Goal: Complete application form: Complete application form

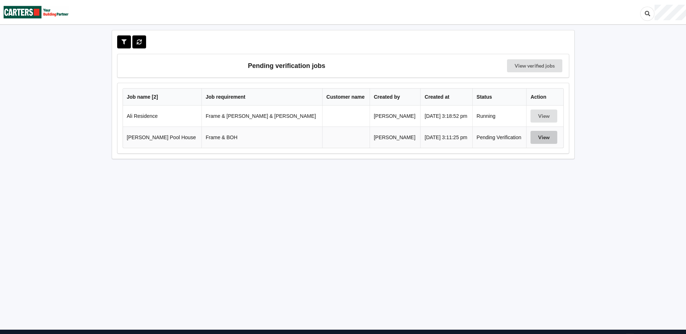
click at [536, 138] on button "View" at bounding box center [544, 137] width 27 height 13
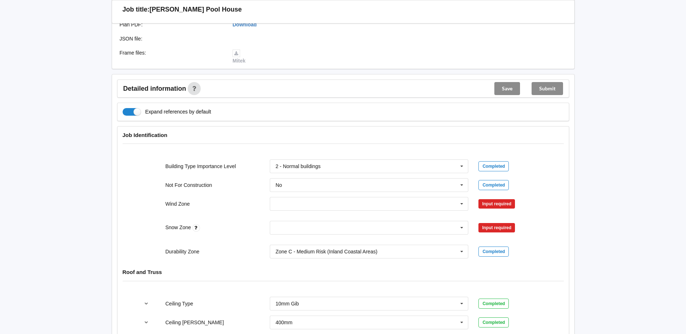
scroll to position [253, 0]
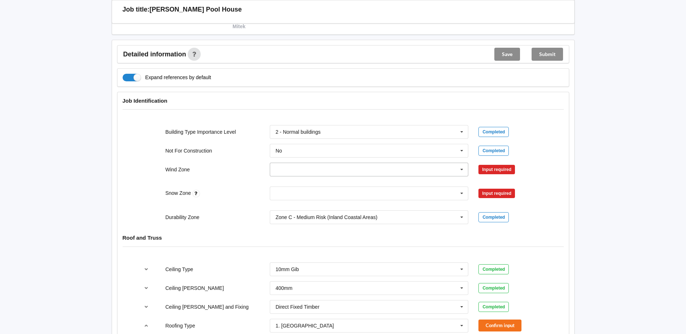
click at [463, 168] on icon at bounding box center [462, 169] width 11 height 13
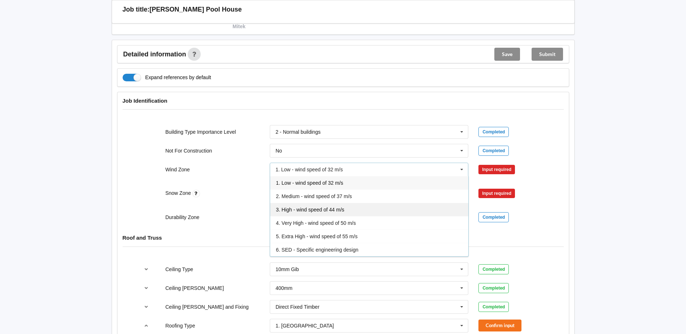
click at [387, 206] on div "3. High - wind speed of 44 m/s" at bounding box center [369, 209] width 198 height 13
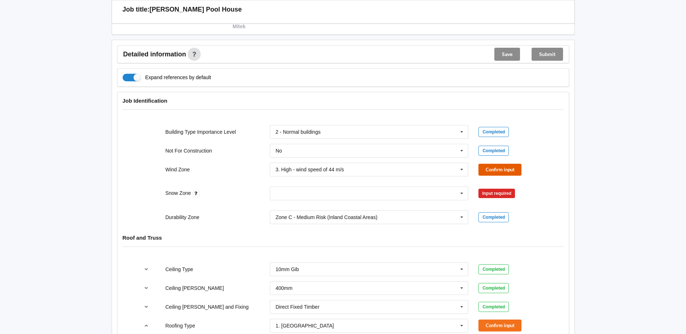
click at [492, 170] on button "Confirm input" at bounding box center [500, 170] width 43 height 12
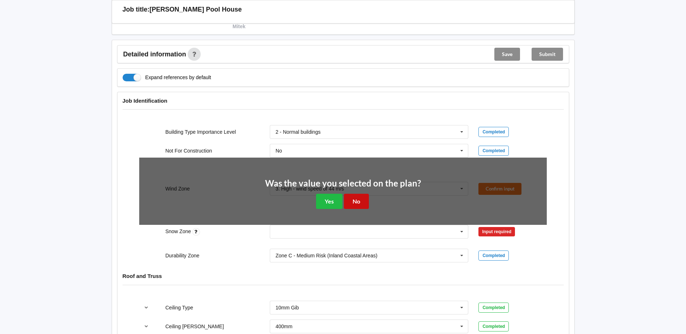
click at [357, 199] on button "No" at bounding box center [356, 201] width 25 height 15
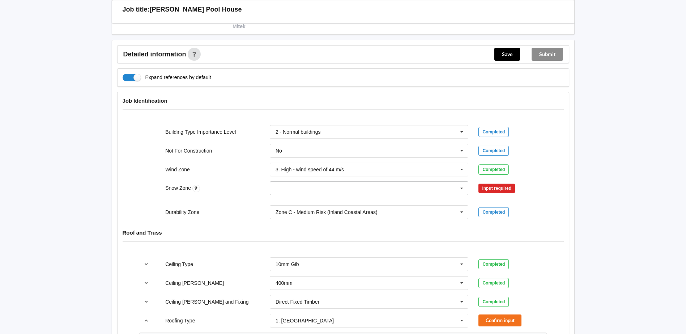
click at [463, 186] on icon at bounding box center [462, 188] width 11 height 13
click at [401, 201] on div "N0" at bounding box center [369, 201] width 198 height 13
click at [488, 187] on button "Confirm input" at bounding box center [500, 189] width 43 height 12
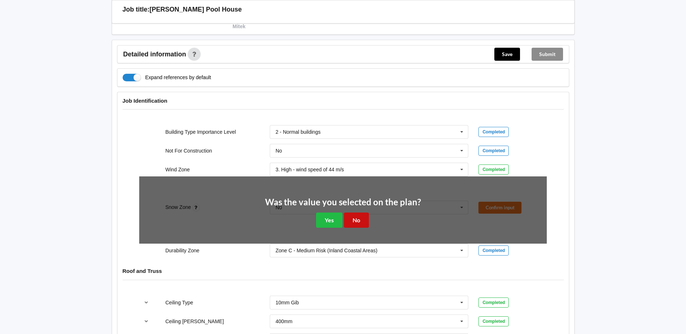
click at [355, 221] on button "No" at bounding box center [356, 220] width 25 height 15
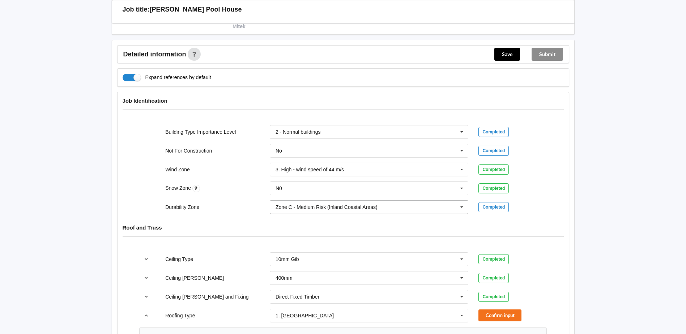
click at [464, 206] on icon at bounding box center [462, 207] width 11 height 13
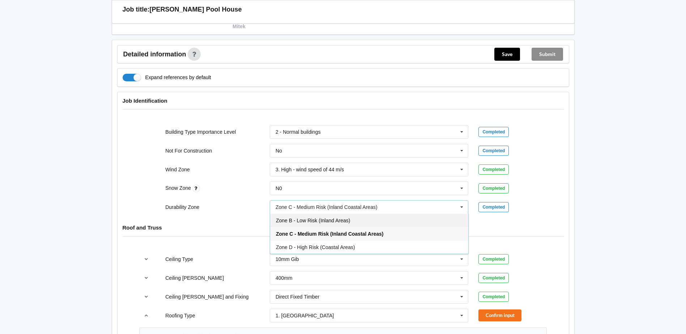
click at [392, 222] on div "Zone B - Low Risk (Inland Areas)" at bounding box center [369, 220] width 198 height 13
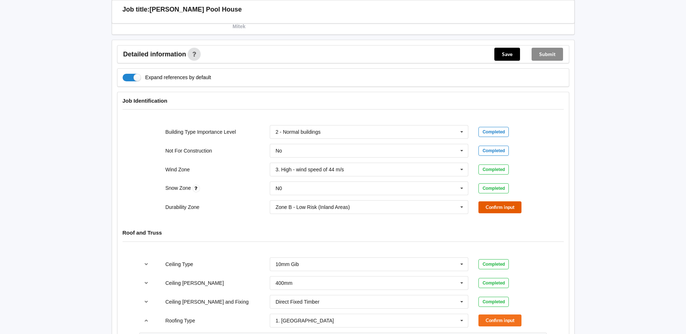
click at [492, 208] on button "Confirm input" at bounding box center [500, 207] width 43 height 12
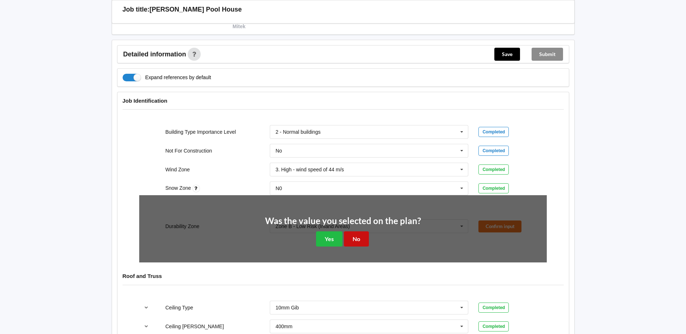
click at [361, 238] on button "No" at bounding box center [356, 239] width 25 height 15
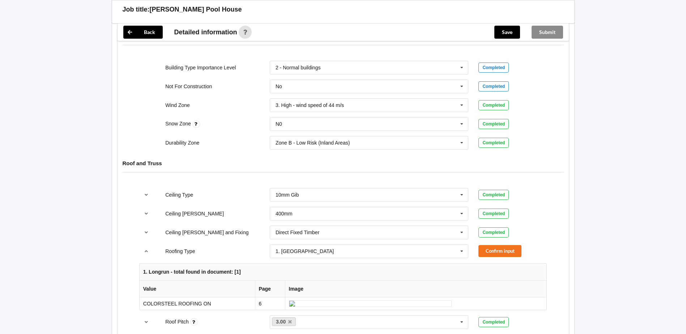
scroll to position [326, 0]
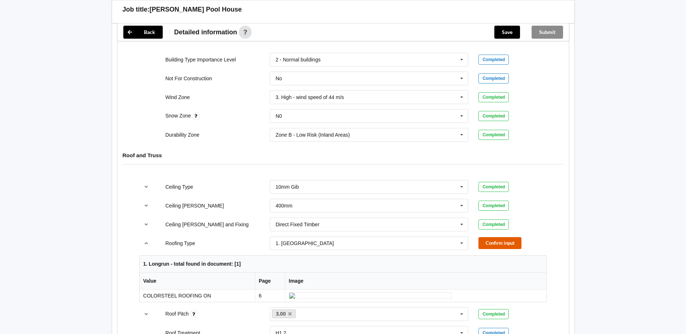
click at [502, 243] on button "Confirm input" at bounding box center [500, 243] width 43 height 12
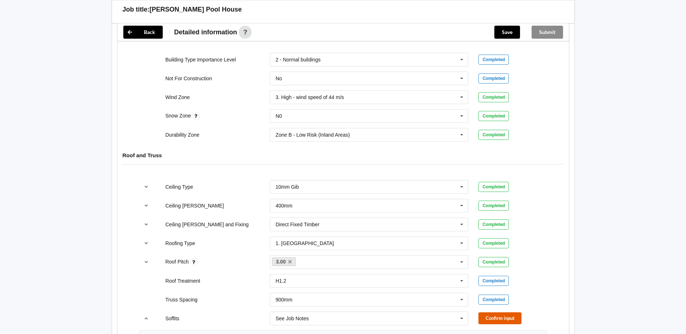
click at [508, 321] on button "Confirm input" at bounding box center [500, 319] width 43 height 12
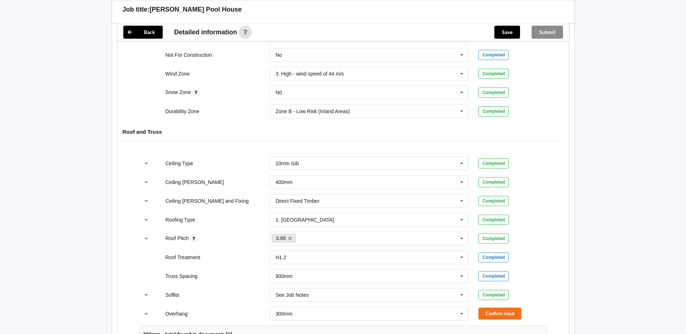
scroll to position [362, 0]
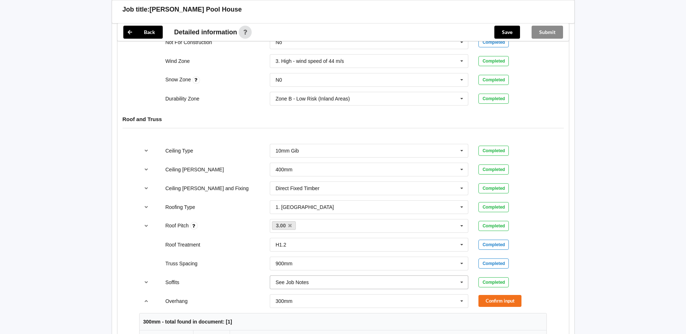
click at [464, 284] on icon at bounding box center [462, 282] width 11 height 13
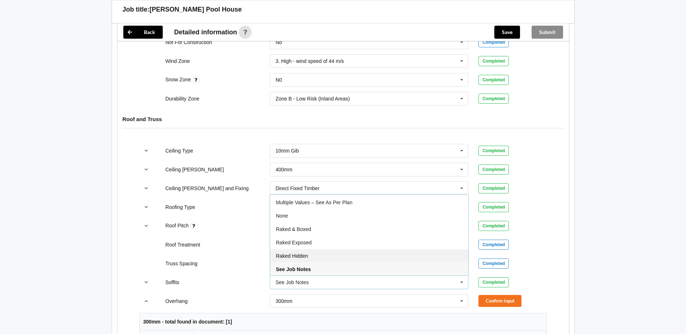
click at [366, 254] on div "Raked Hidden" at bounding box center [369, 255] width 198 height 13
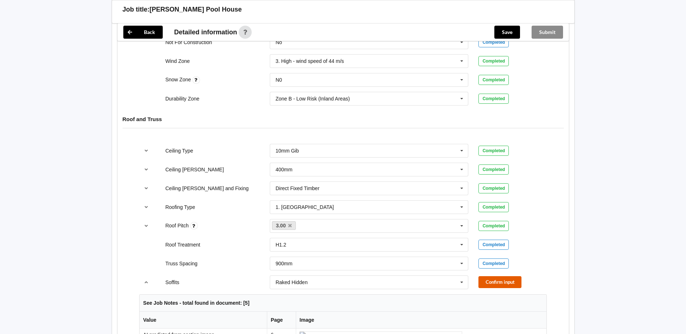
click at [492, 280] on button "Confirm input" at bounding box center [500, 282] width 43 height 12
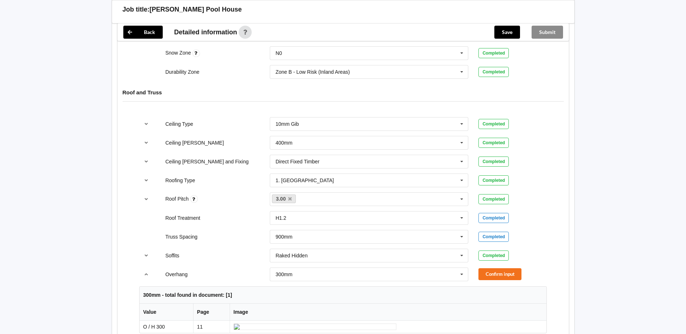
scroll to position [434, 0]
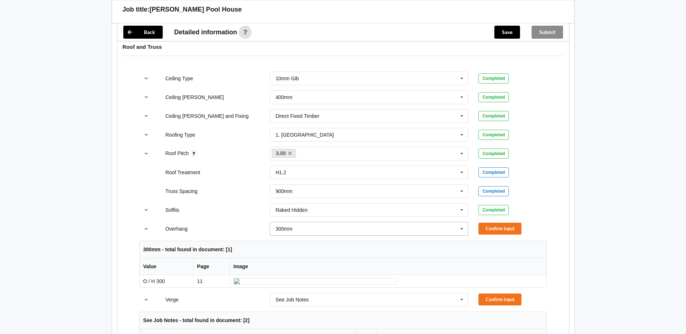
click at [462, 231] on icon at bounding box center [462, 228] width 11 height 13
click at [372, 293] on div "Multiple Values – See As Per Plan" at bounding box center [369, 295] width 198 height 13
click at [508, 226] on button "Confirm input" at bounding box center [500, 229] width 43 height 12
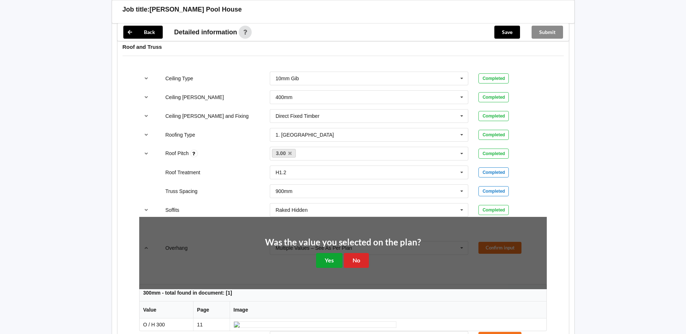
click at [335, 264] on button "Yes" at bounding box center [329, 260] width 26 height 15
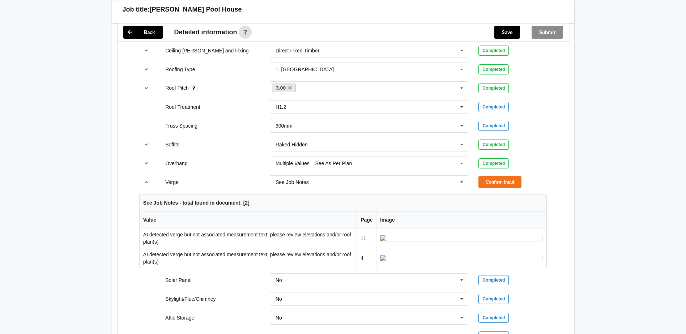
scroll to position [506, 0]
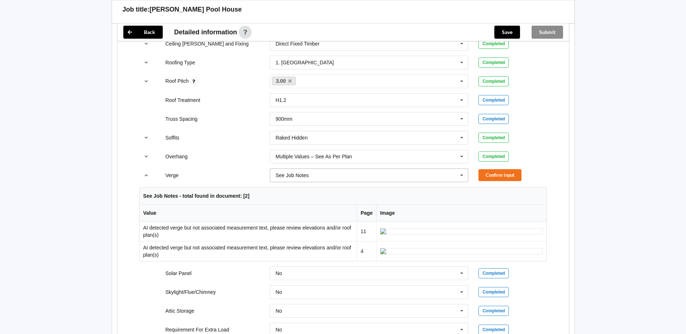
click at [464, 173] on icon at bounding box center [462, 175] width 11 height 13
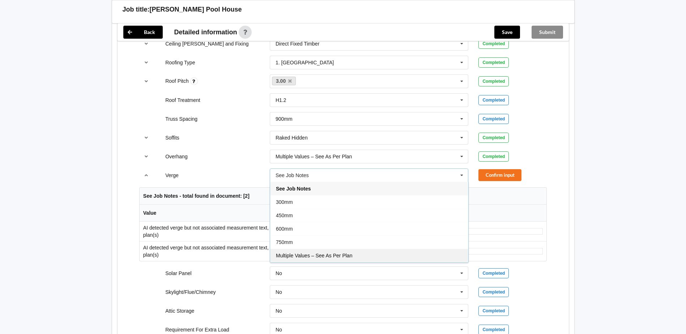
click at [371, 256] on div "Multiple Values – See As Per Plan" at bounding box center [369, 255] width 198 height 13
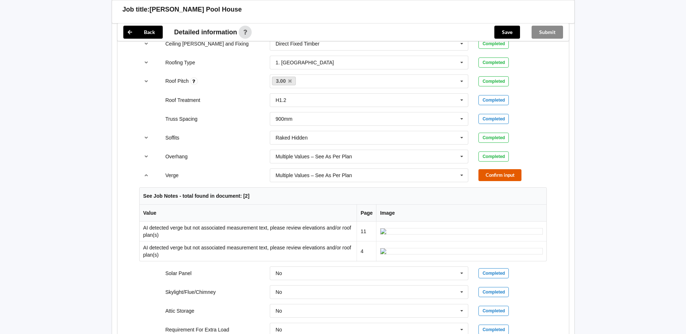
click at [485, 171] on button "Confirm input" at bounding box center [500, 175] width 43 height 12
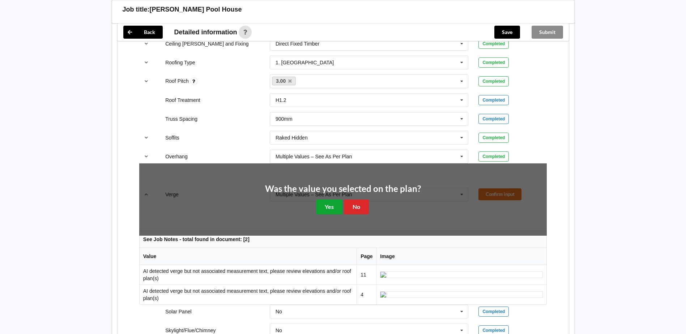
click at [328, 211] on button "Yes" at bounding box center [329, 207] width 26 height 15
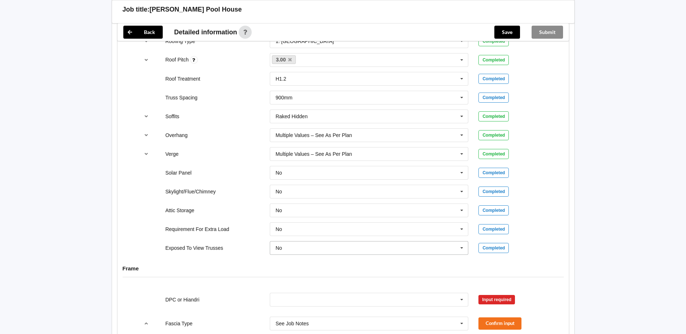
scroll to position [579, 0]
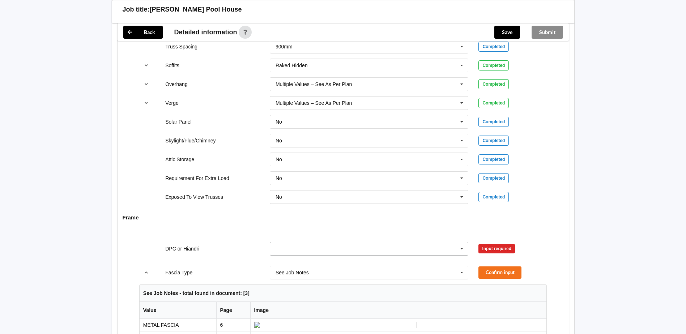
click at [463, 247] on icon at bounding box center [462, 248] width 11 height 13
click at [366, 259] on div "DPC Fitted" at bounding box center [369, 261] width 198 height 13
click at [488, 250] on button "Confirm input" at bounding box center [500, 249] width 43 height 12
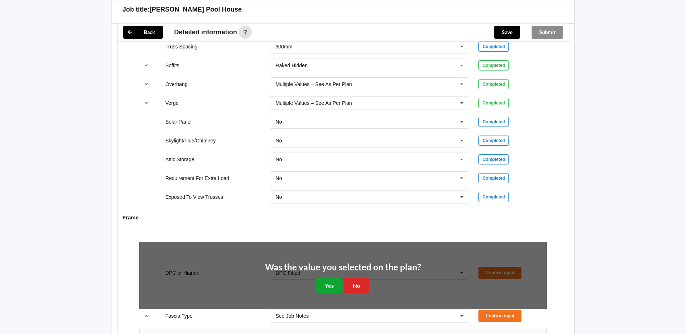
click at [333, 285] on button "Yes" at bounding box center [329, 285] width 26 height 15
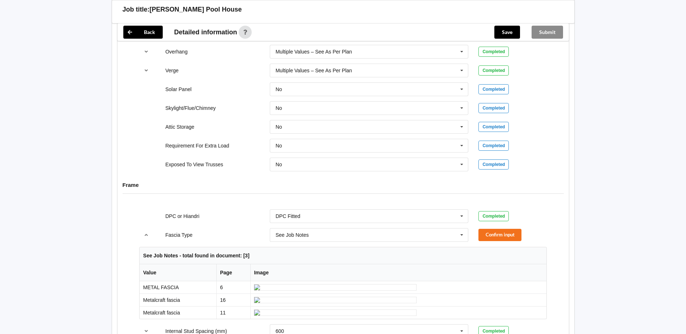
scroll to position [651, 0]
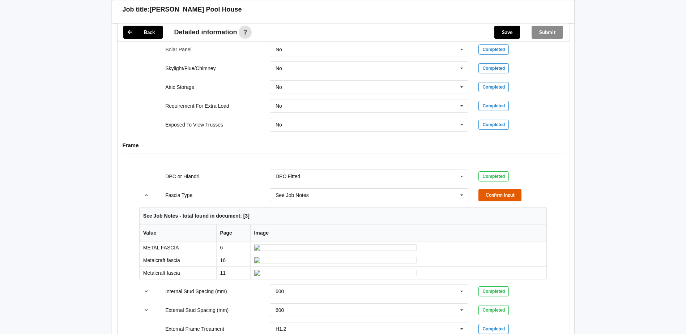
click at [502, 197] on button "Confirm input" at bounding box center [500, 195] width 43 height 12
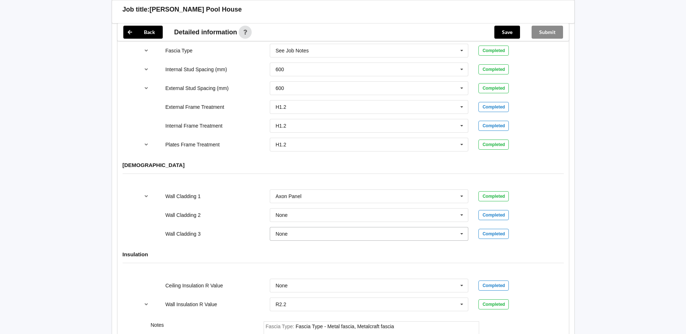
scroll to position [902, 0]
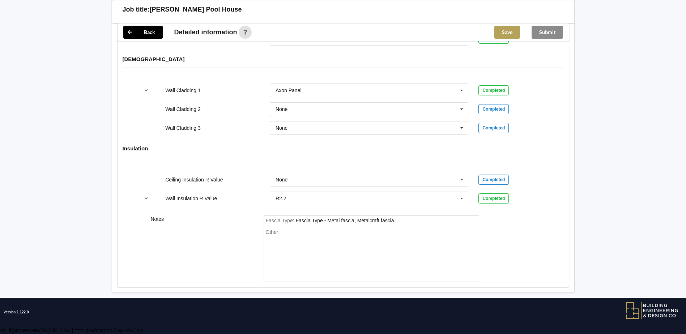
click at [514, 30] on button "Save" at bounding box center [508, 32] width 26 height 13
click at [555, 31] on button "Submit" at bounding box center [547, 32] width 31 height 13
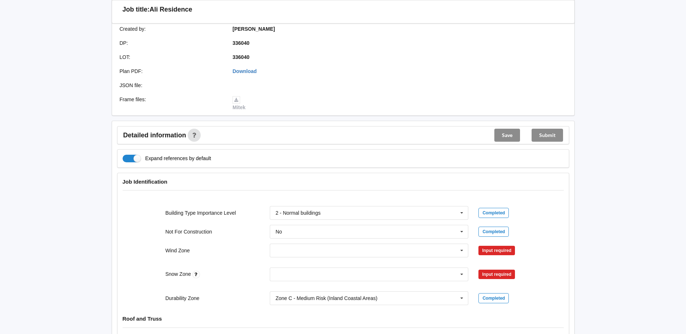
scroll to position [181, 0]
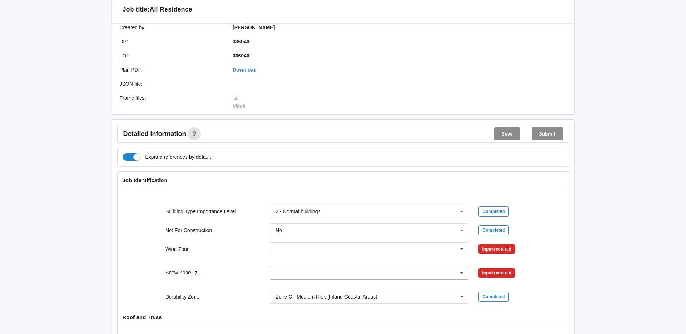
click at [462, 268] on icon at bounding box center [462, 273] width 11 height 13
click at [362, 186] on div "N0" at bounding box center [369, 192] width 198 height 13
click at [495, 269] on button "Confirm input" at bounding box center [500, 273] width 43 height 12
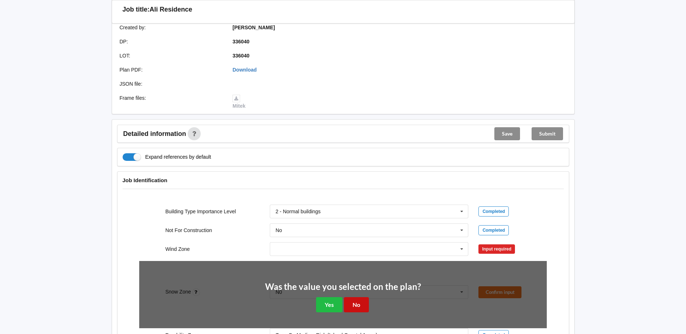
click at [361, 297] on button "No" at bounding box center [356, 304] width 25 height 15
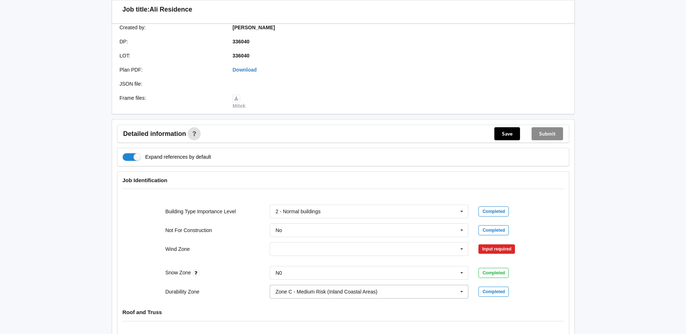
click at [455, 285] on input "text" at bounding box center [370, 291] width 198 height 13
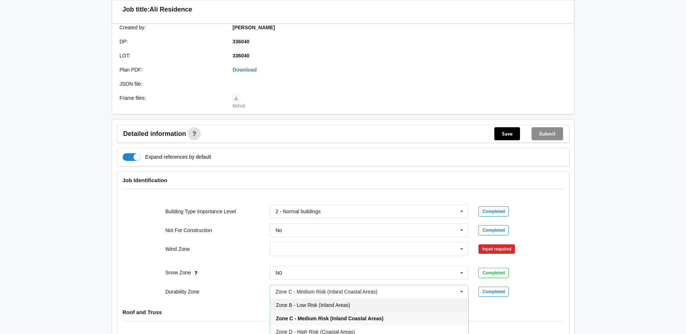
click at [390, 298] on div "Zone B - Low Risk (Inland Areas)" at bounding box center [369, 304] width 198 height 13
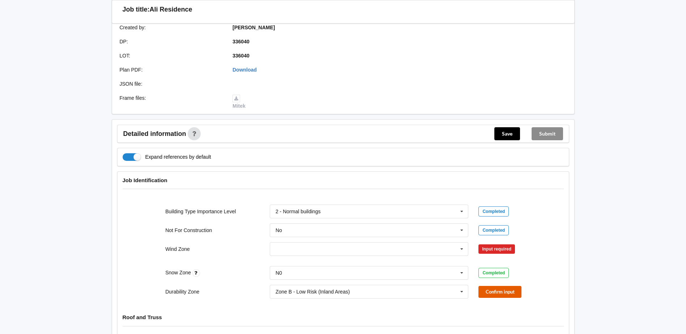
click at [496, 286] on button "Confirm input" at bounding box center [500, 292] width 43 height 12
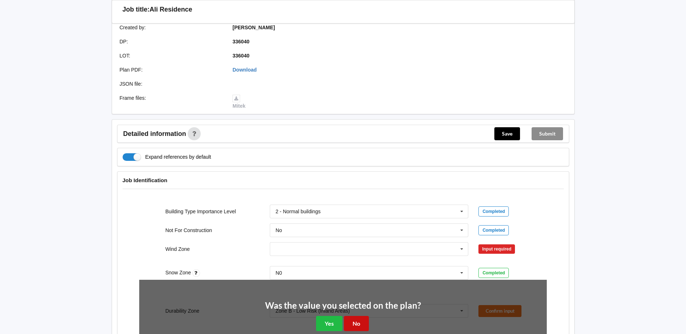
click at [357, 318] on button "No" at bounding box center [356, 323] width 25 height 15
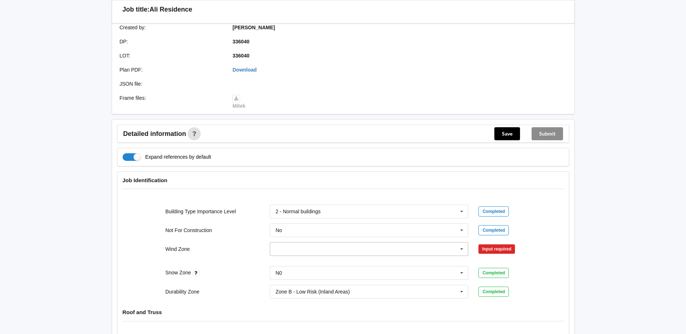
click at [462, 243] on icon at bounding box center [462, 249] width 11 height 13
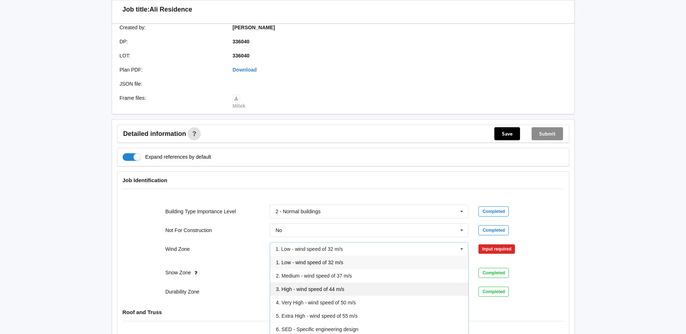
click at [341, 283] on div "3. High - wind speed of 44 m/s" at bounding box center [369, 289] width 198 height 13
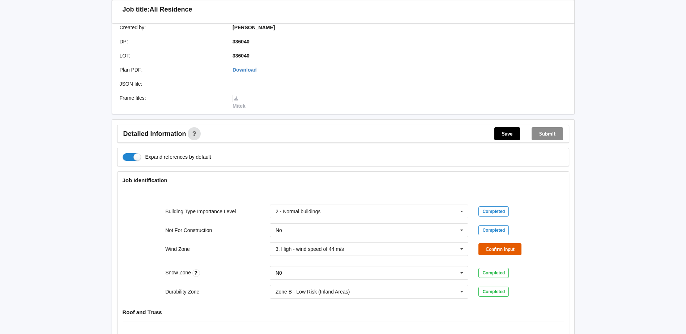
click at [490, 243] on button "Confirm input" at bounding box center [500, 249] width 43 height 12
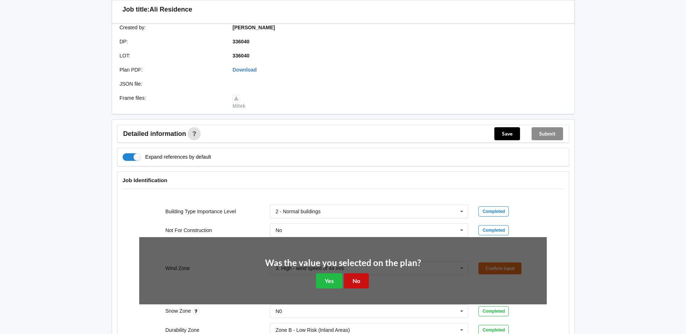
click at [354, 273] on button "No" at bounding box center [356, 280] width 25 height 15
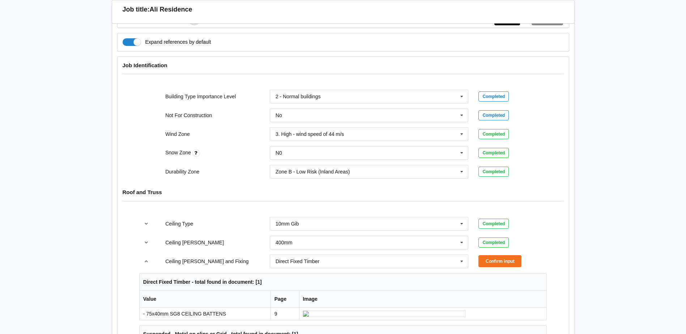
scroll to position [326, 0]
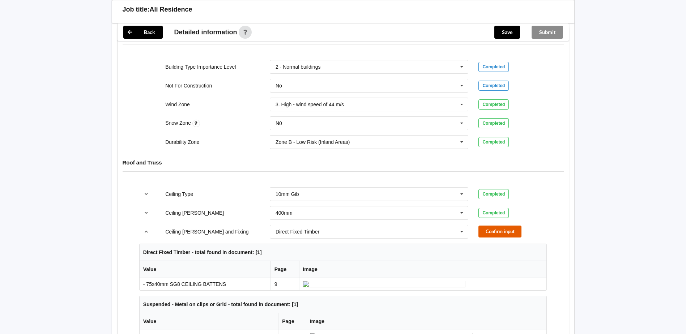
click at [493, 226] on button "Confirm input" at bounding box center [500, 232] width 43 height 12
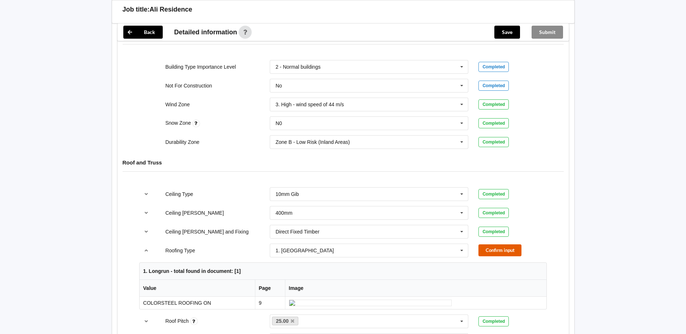
click at [494, 247] on button "Confirm input" at bounding box center [500, 251] width 43 height 12
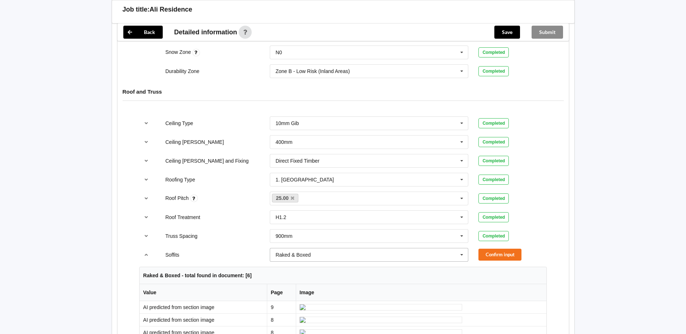
scroll to position [398, 0]
click at [462, 248] on icon at bounding box center [462, 253] width 11 height 13
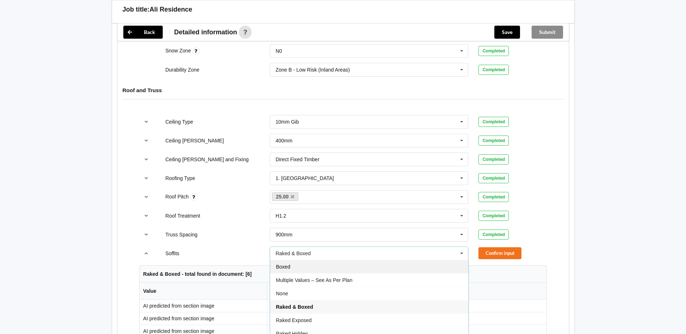
click at [367, 261] on div "Boxed" at bounding box center [369, 266] width 198 height 13
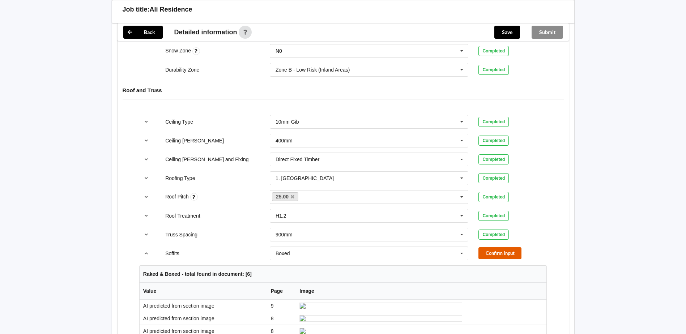
click at [487, 247] on button "Confirm input" at bounding box center [500, 253] width 43 height 12
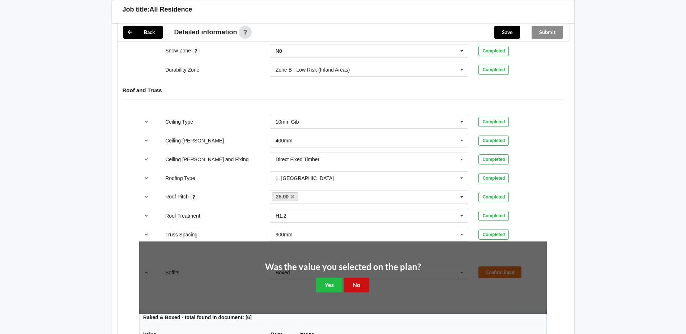
click at [354, 282] on button "No" at bounding box center [356, 285] width 25 height 15
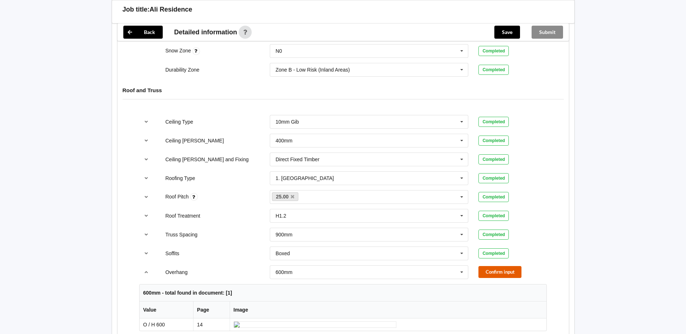
click at [488, 266] on button "Confirm input" at bounding box center [500, 272] width 43 height 12
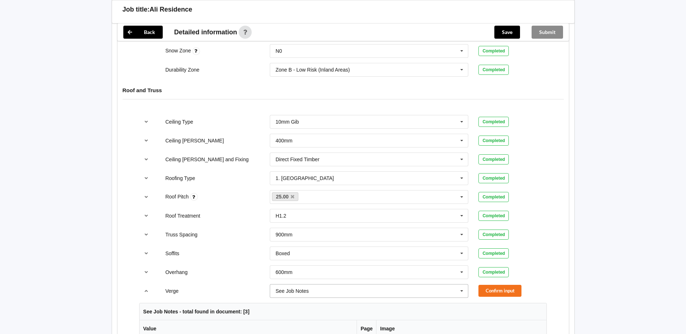
click at [459, 285] on icon at bounding box center [462, 291] width 11 height 13
click at [408, 246] on div "600mm" at bounding box center [369, 250] width 198 height 13
click at [497, 285] on button "Confirm input" at bounding box center [500, 291] width 43 height 12
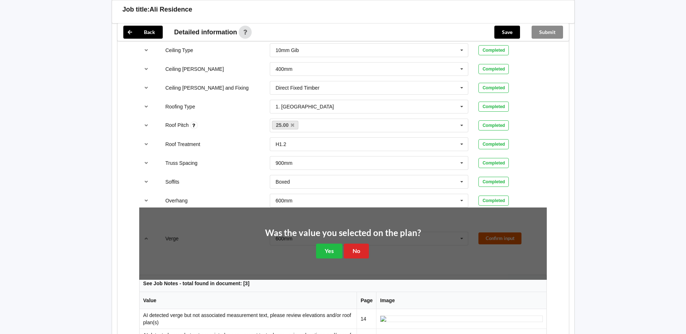
scroll to position [470, 0]
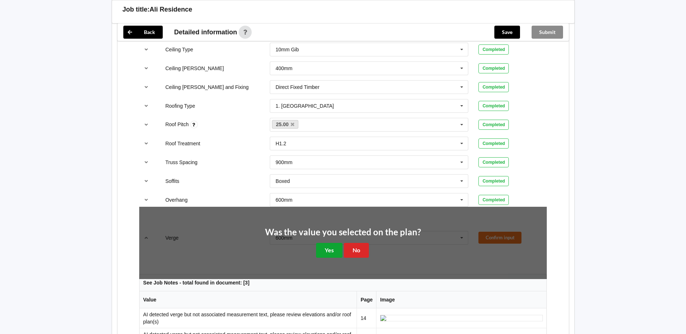
click at [325, 243] on button "Yes" at bounding box center [329, 250] width 26 height 15
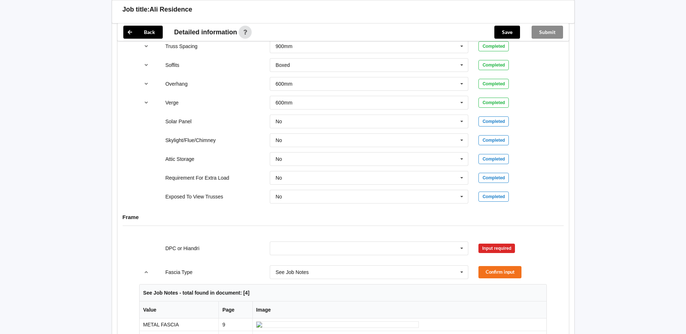
scroll to position [615, 0]
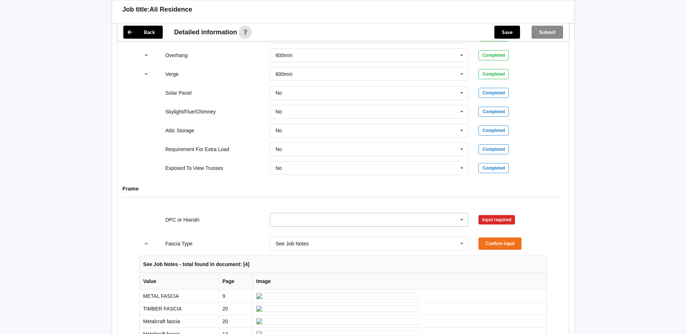
click at [462, 213] on icon at bounding box center [462, 219] width 11 height 13
click at [394, 213] on input "text" at bounding box center [370, 219] width 198 height 13
click at [391, 229] on div "DPC Fitted" at bounding box center [369, 232] width 198 height 13
click at [497, 214] on button "Confirm input" at bounding box center [500, 220] width 43 height 12
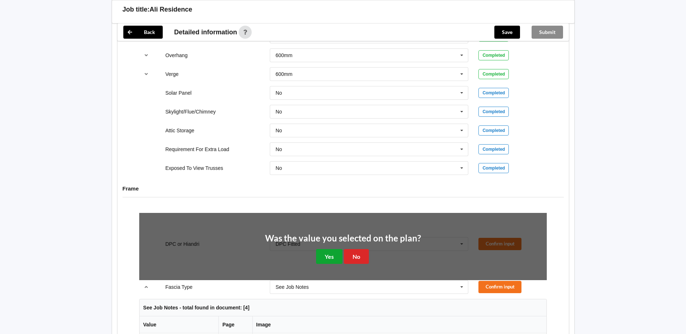
click at [324, 249] on button "Yes" at bounding box center [329, 256] width 26 height 15
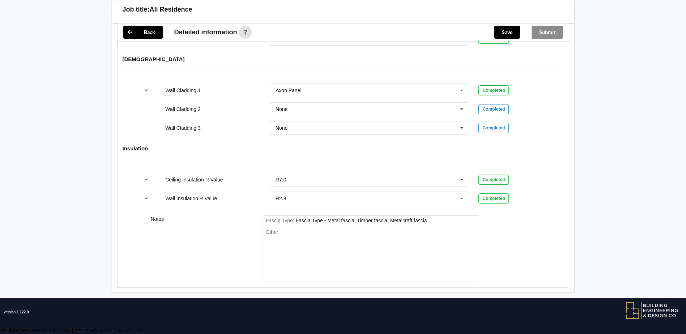
scroll to position [1085, 0]
click at [390, 221] on div "Fascia Type - Metal fascia, Timber fascia, Metalcraft fascia" at bounding box center [361, 221] width 131 height 6
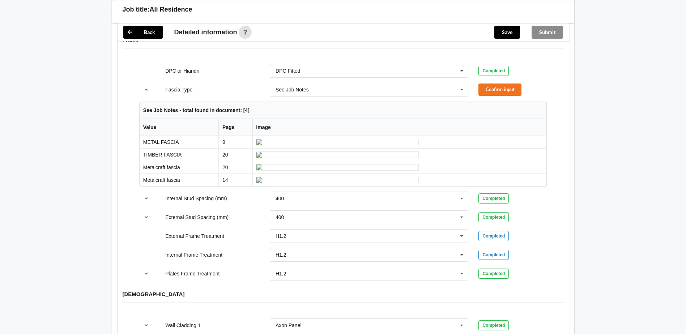
scroll to position [760, 0]
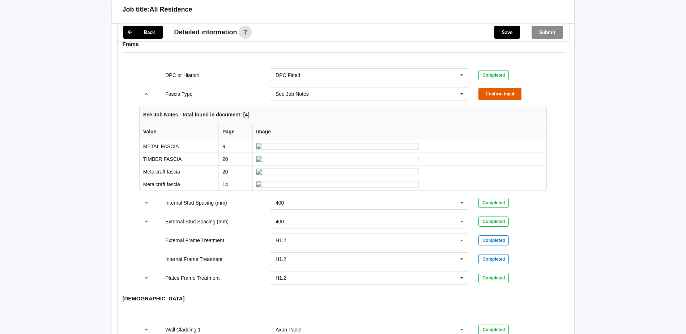
click at [500, 88] on button "Confirm input" at bounding box center [500, 94] width 43 height 12
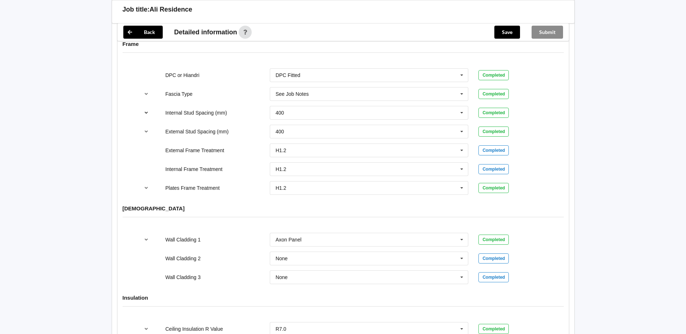
click at [148, 110] on icon "reference-toggle" at bounding box center [146, 112] width 6 height 4
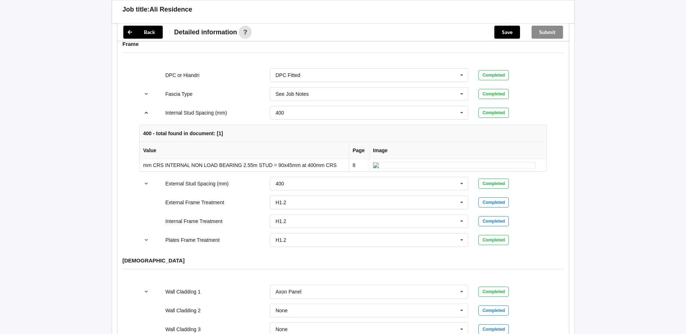
click at [145, 110] on icon "reference-toggle" at bounding box center [146, 112] width 6 height 4
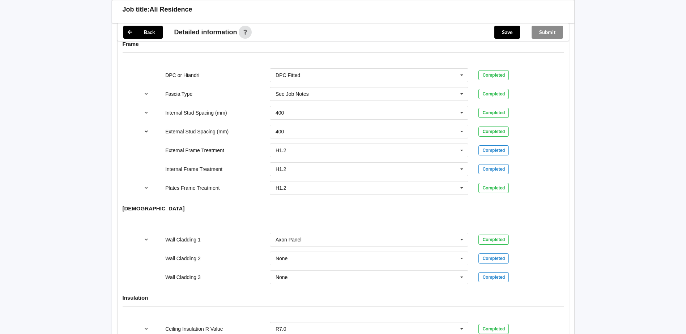
click at [145, 129] on icon "reference-toggle" at bounding box center [146, 131] width 6 height 4
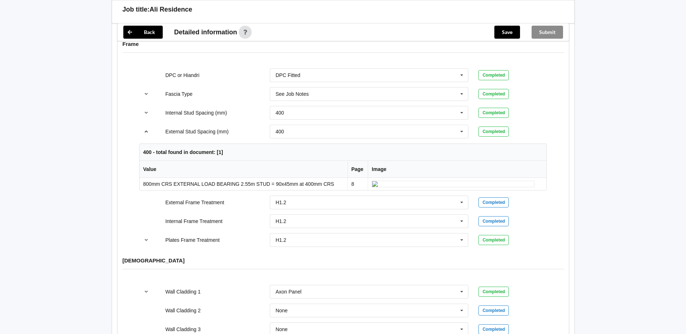
click at [145, 129] on icon "reference-toggle" at bounding box center [146, 131] width 6 height 4
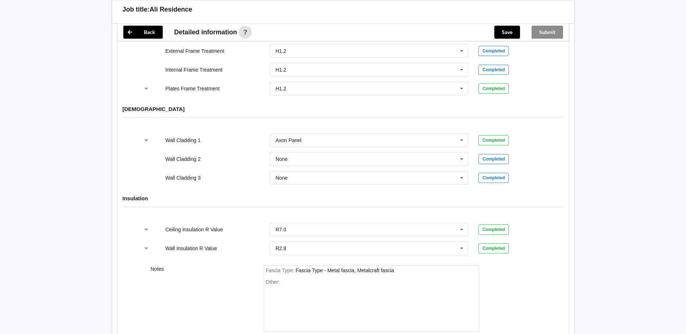
scroll to position [868, 0]
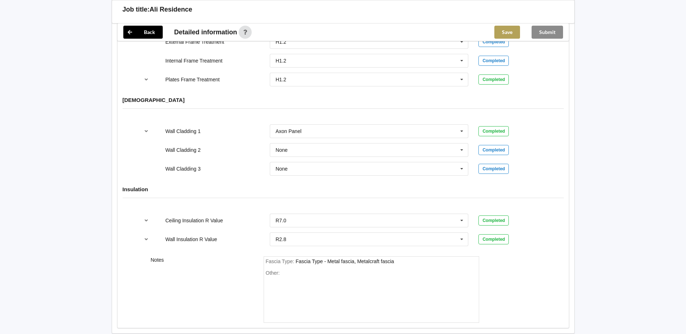
click at [505, 29] on button "Save" at bounding box center [508, 32] width 26 height 13
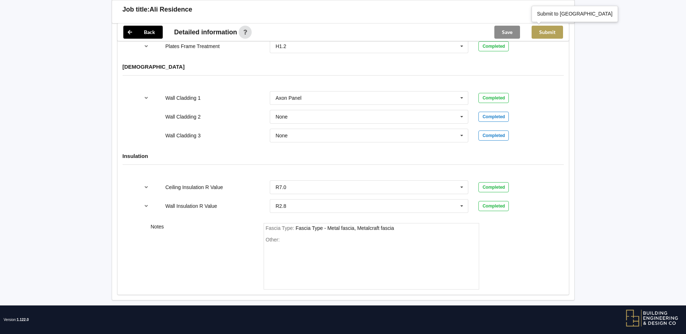
click at [557, 28] on button "Submit" at bounding box center [547, 32] width 31 height 13
